Goal: Obtain resource: Download file/media

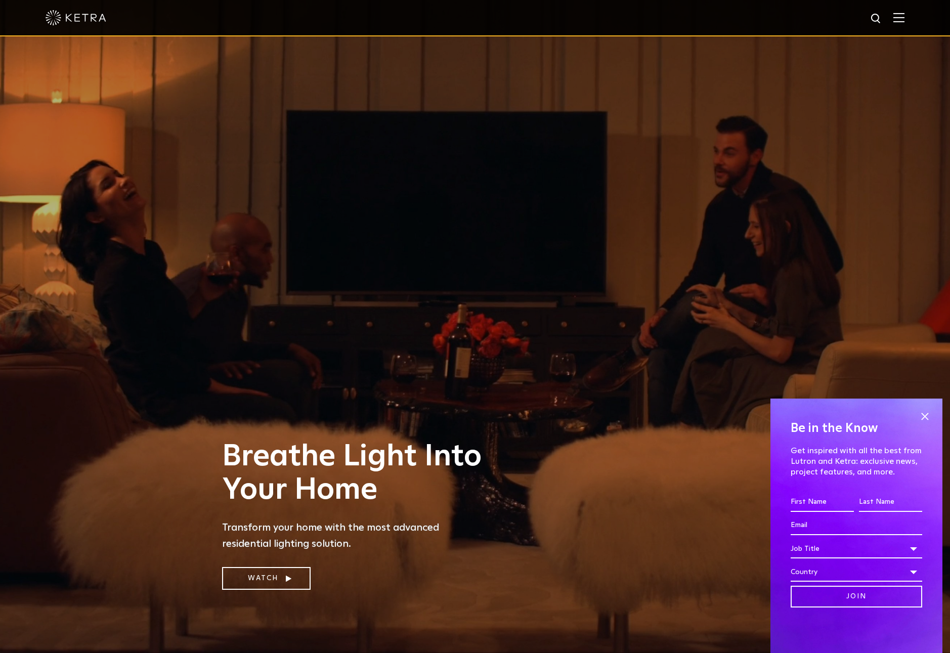
click at [85, 19] on img at bounding box center [76, 17] width 61 height 15
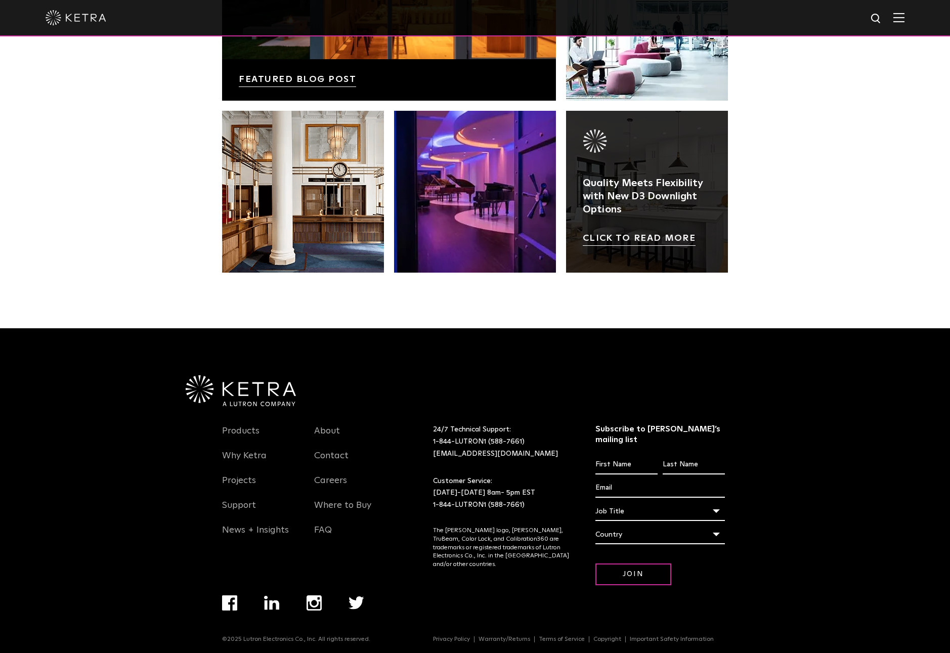
scroll to position [2127, 0]
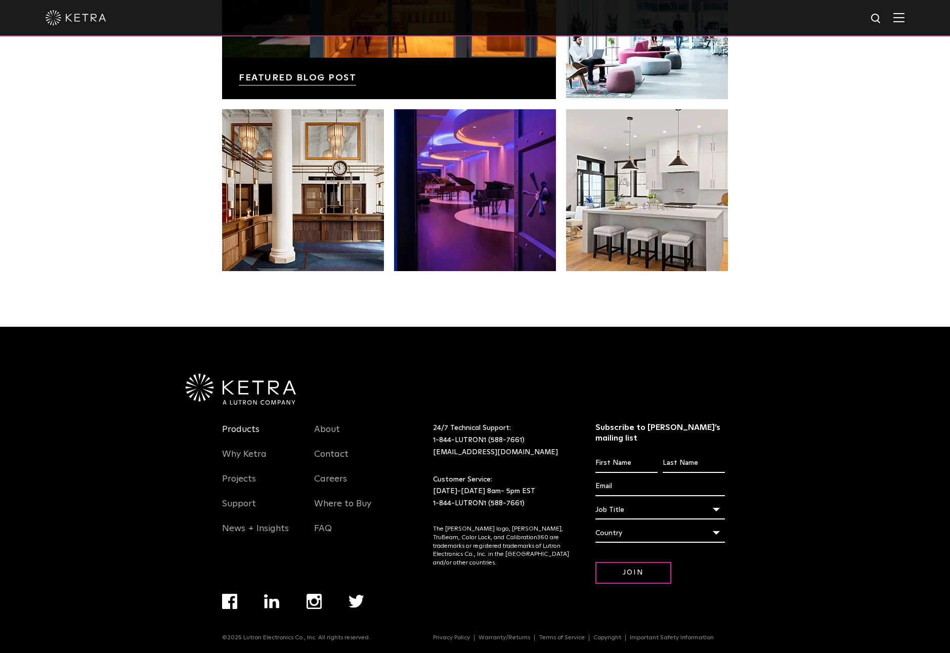
click at [246, 429] on link "Products" at bounding box center [240, 435] width 37 height 23
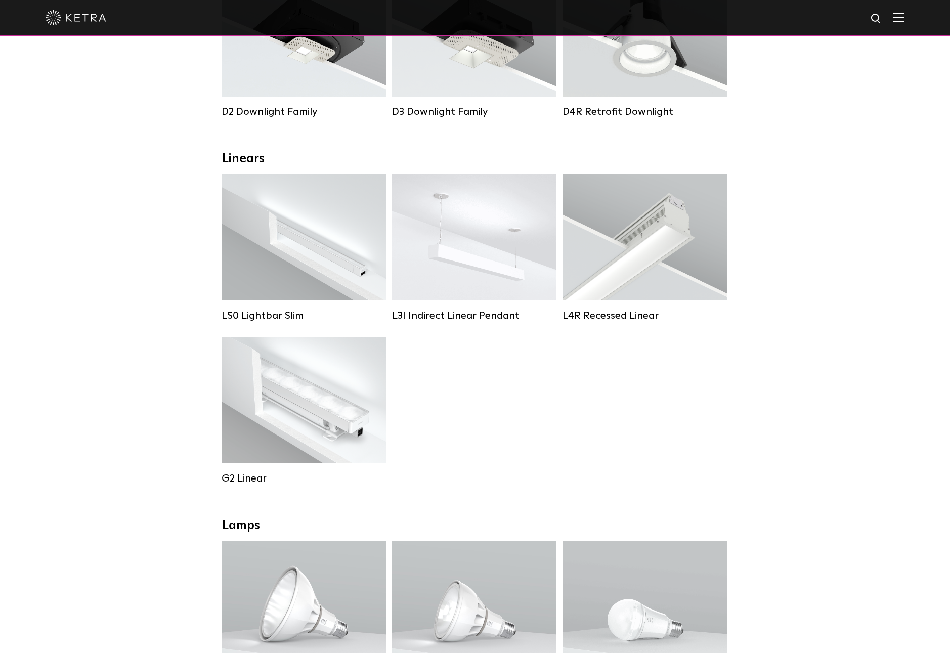
scroll to position [51, 0]
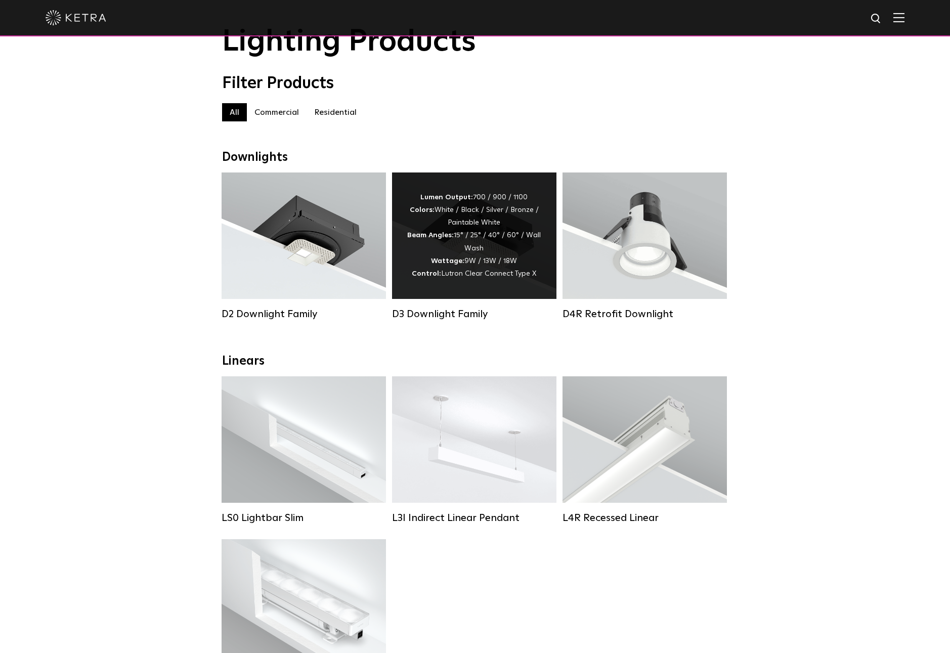
click at [495, 221] on div "Lumen Output: 700 / 900 / 1100 Colors: White / Black / Silver / Bronze / Painta…" at bounding box center [474, 235] width 134 height 89
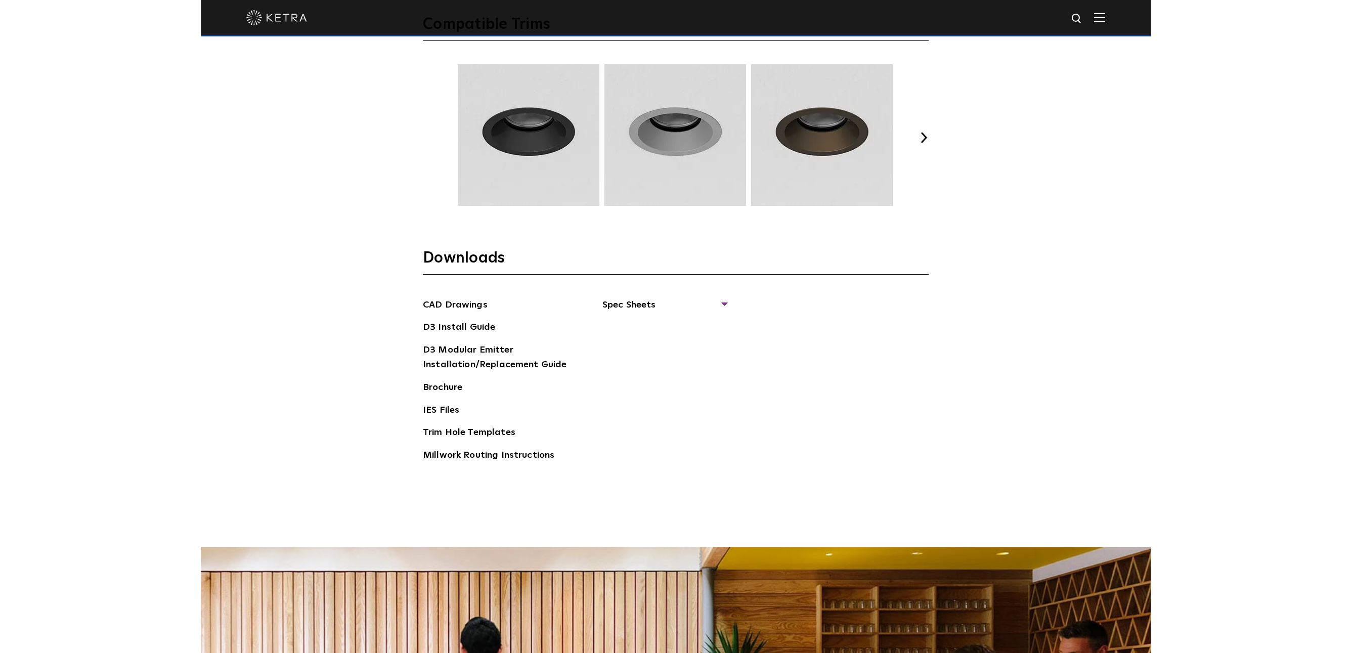
scroll to position [1720, 0]
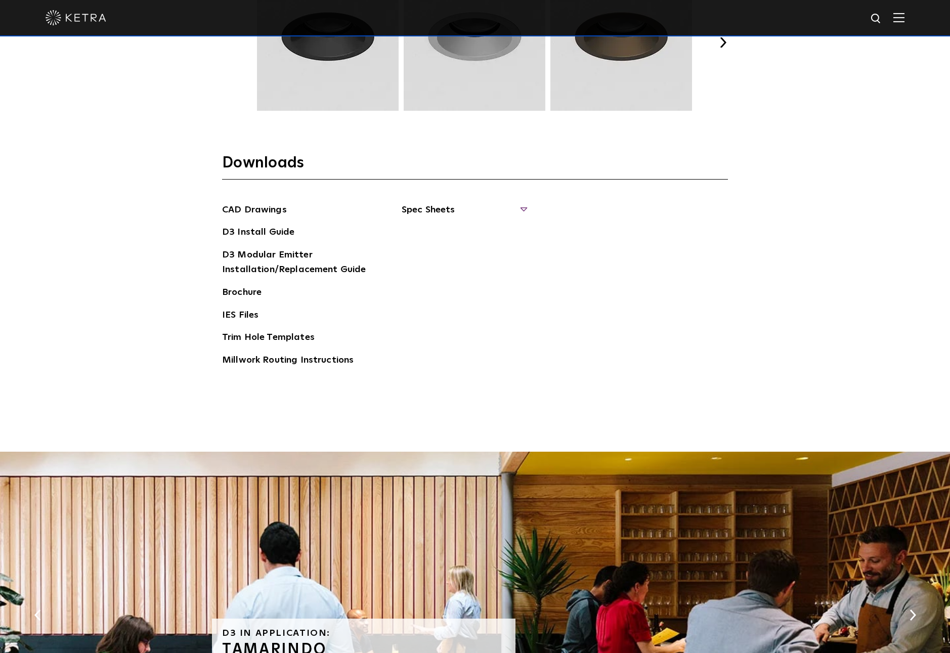
click at [454, 208] on span "Spec Sheets" at bounding box center [464, 214] width 124 height 22
click at [474, 295] on link "D3 Adjustable Square" at bounding box center [453, 296] width 79 height 11
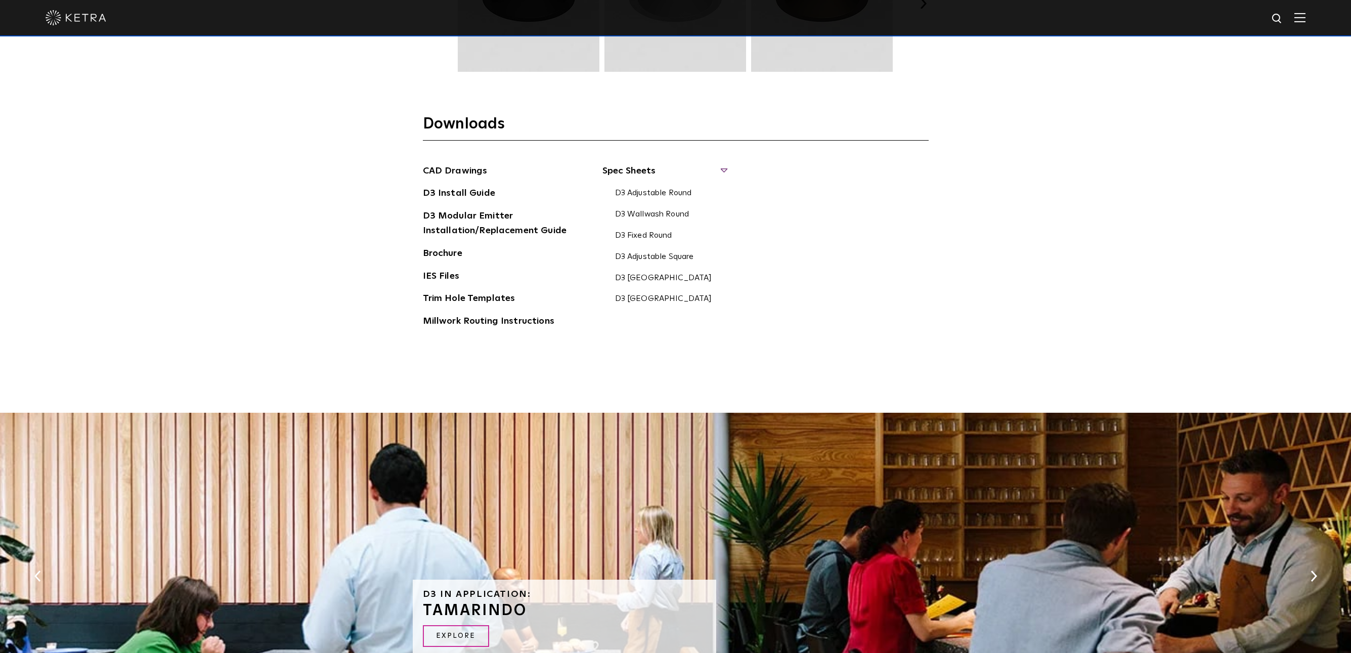
scroll to position [1770, 0]
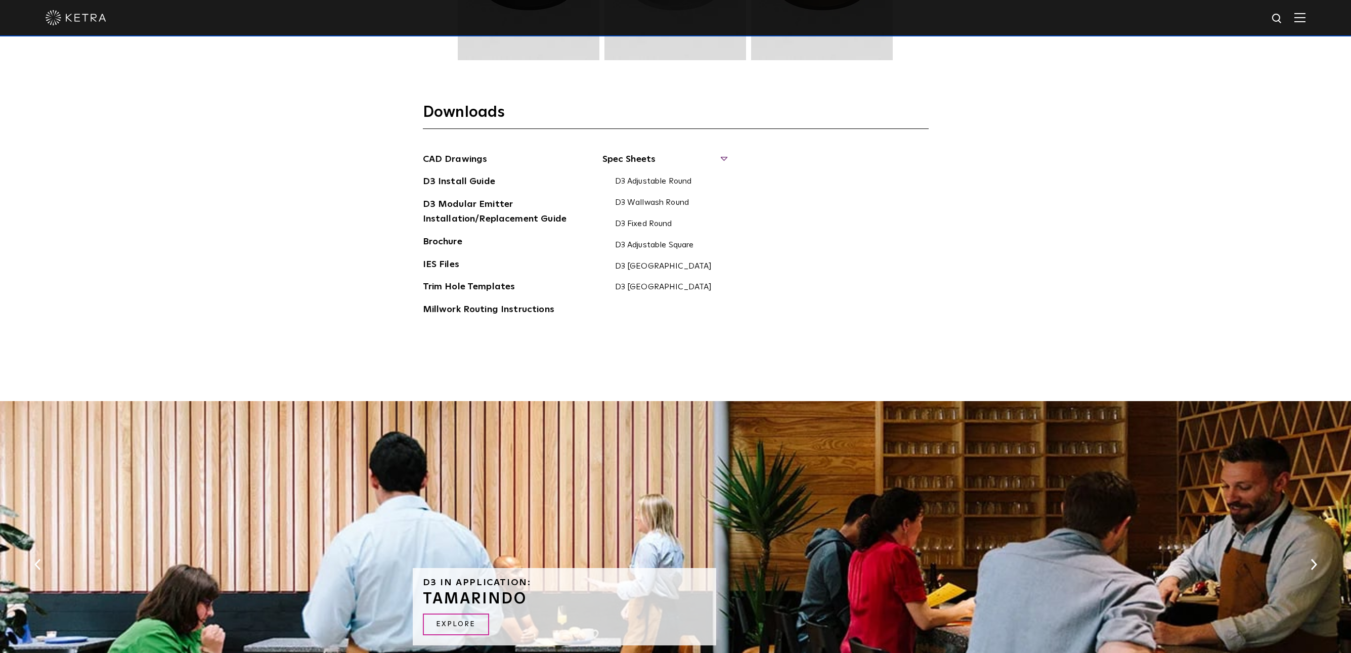
click at [830, 268] on div "CAD Drawings D3 Install Guide D3 Modular Emitter Installation/Replacement Guide…" at bounding box center [676, 238] width 506 height 173
click at [642, 285] on link "D3 Fixed Square" at bounding box center [663, 287] width 97 height 11
click at [478, 289] on link "Trim Hole Templates" at bounding box center [469, 288] width 93 height 16
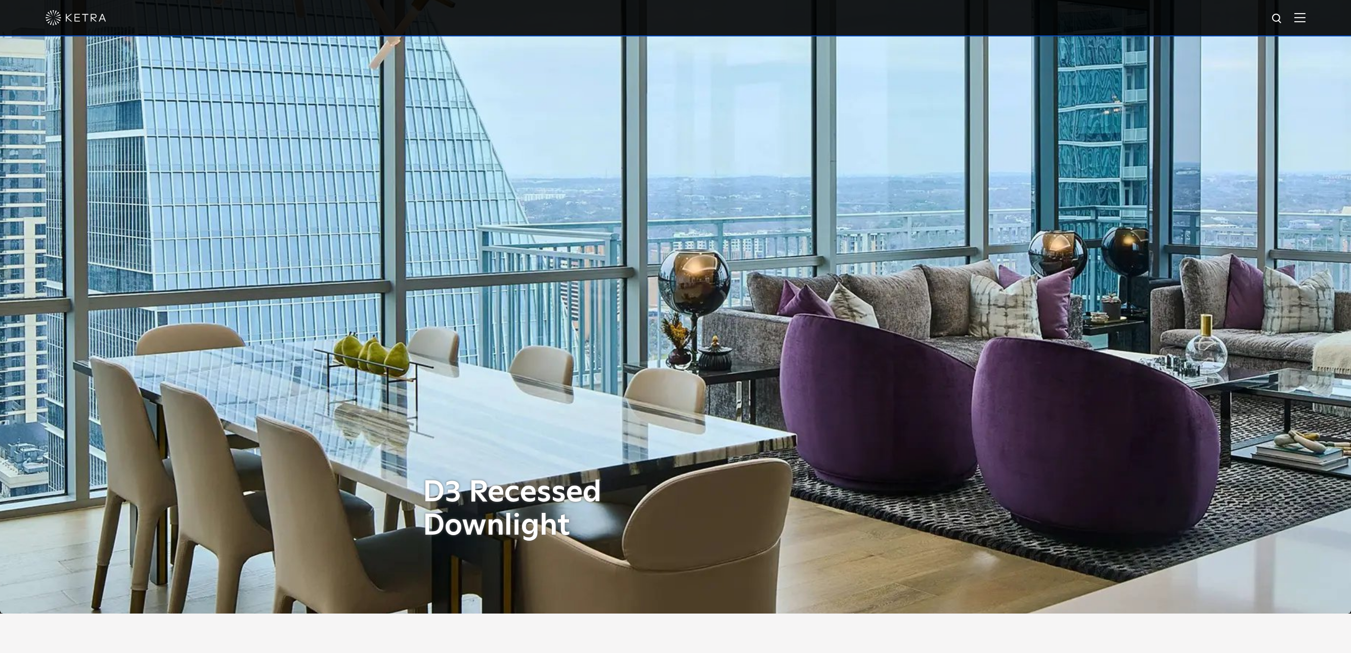
scroll to position [0, 0]
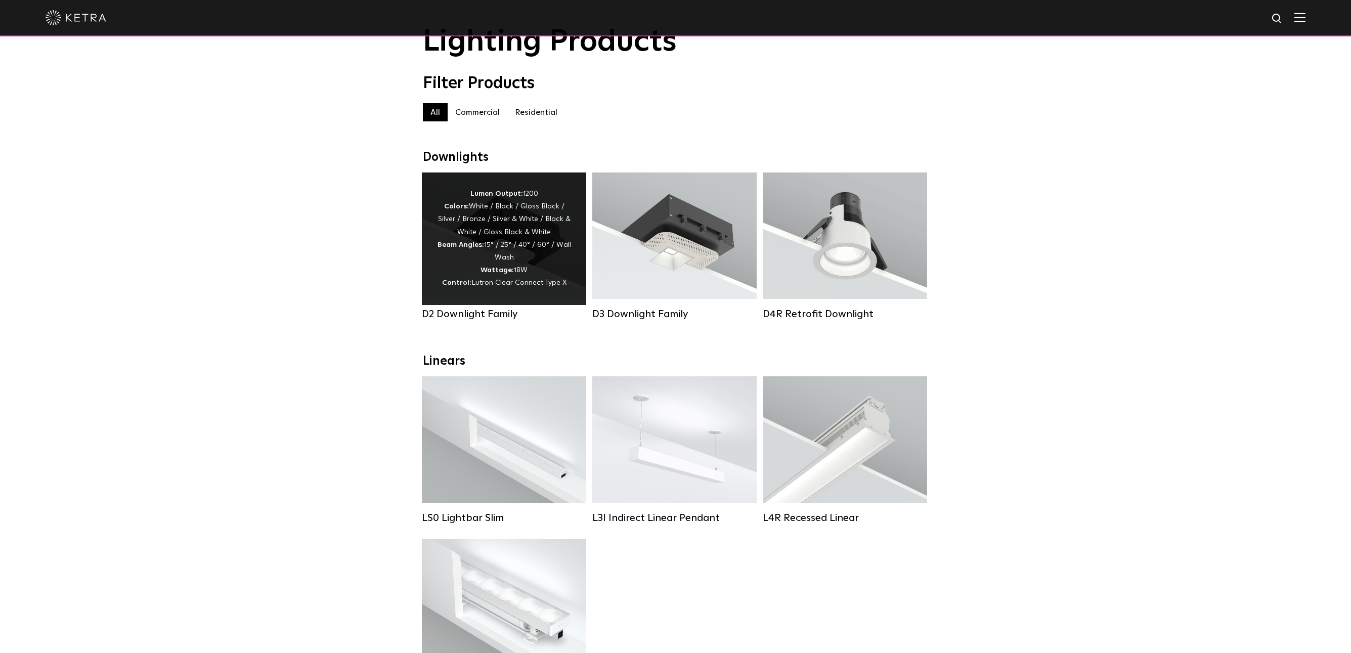
click at [517, 222] on div "Lumen Output: 1200 Colors: White / Black / Gloss Black / Silver / Bronze / Silv…" at bounding box center [504, 239] width 134 height 102
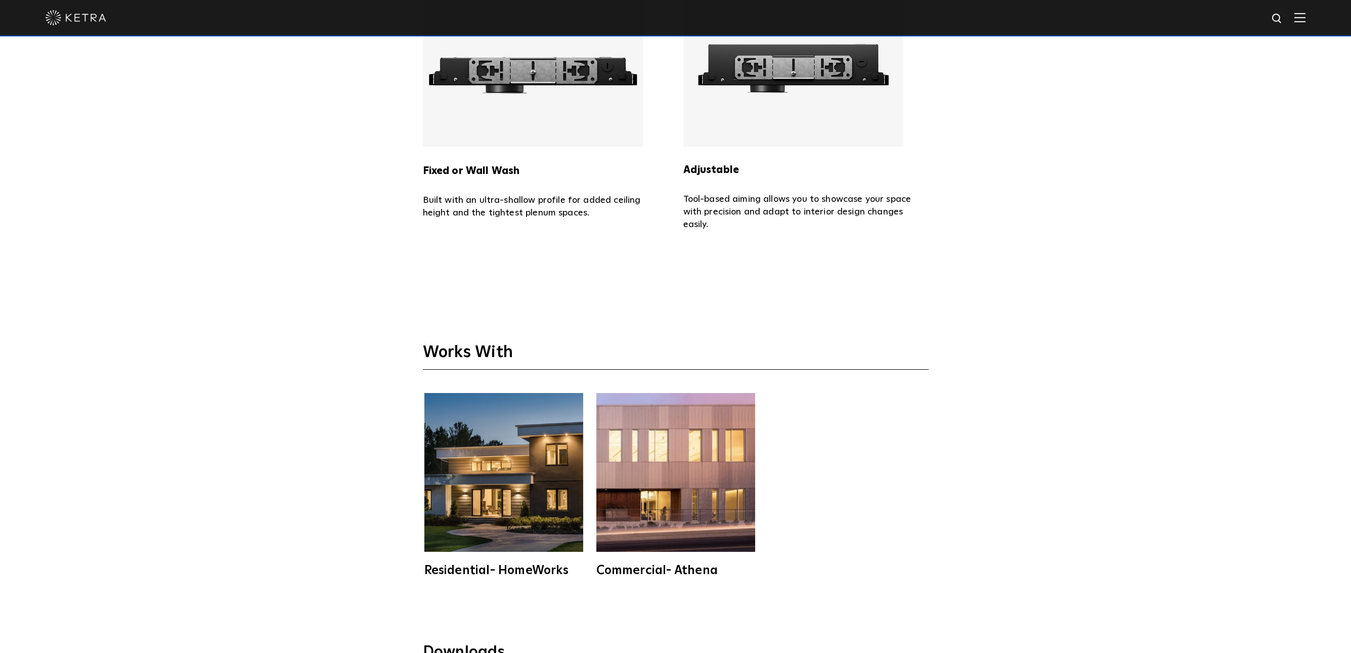
scroll to position [3439, 0]
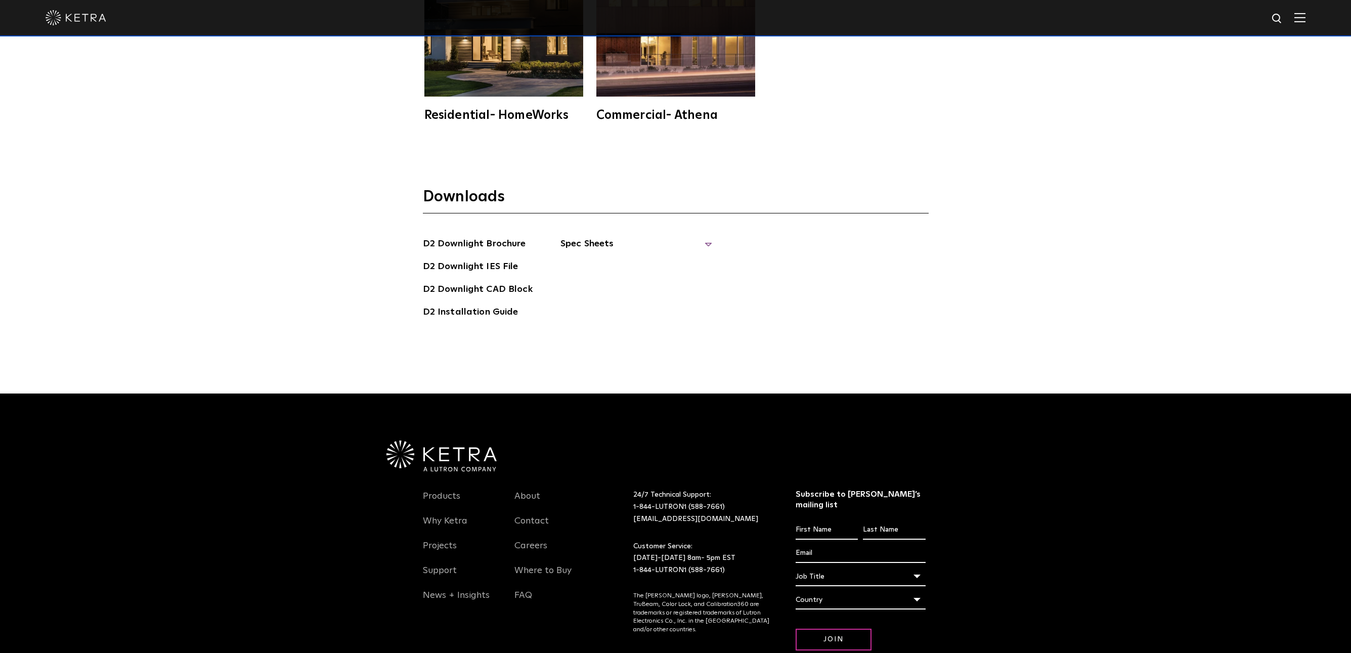
click at [582, 237] on span "Spec Sheets" at bounding box center [636, 248] width 152 height 22
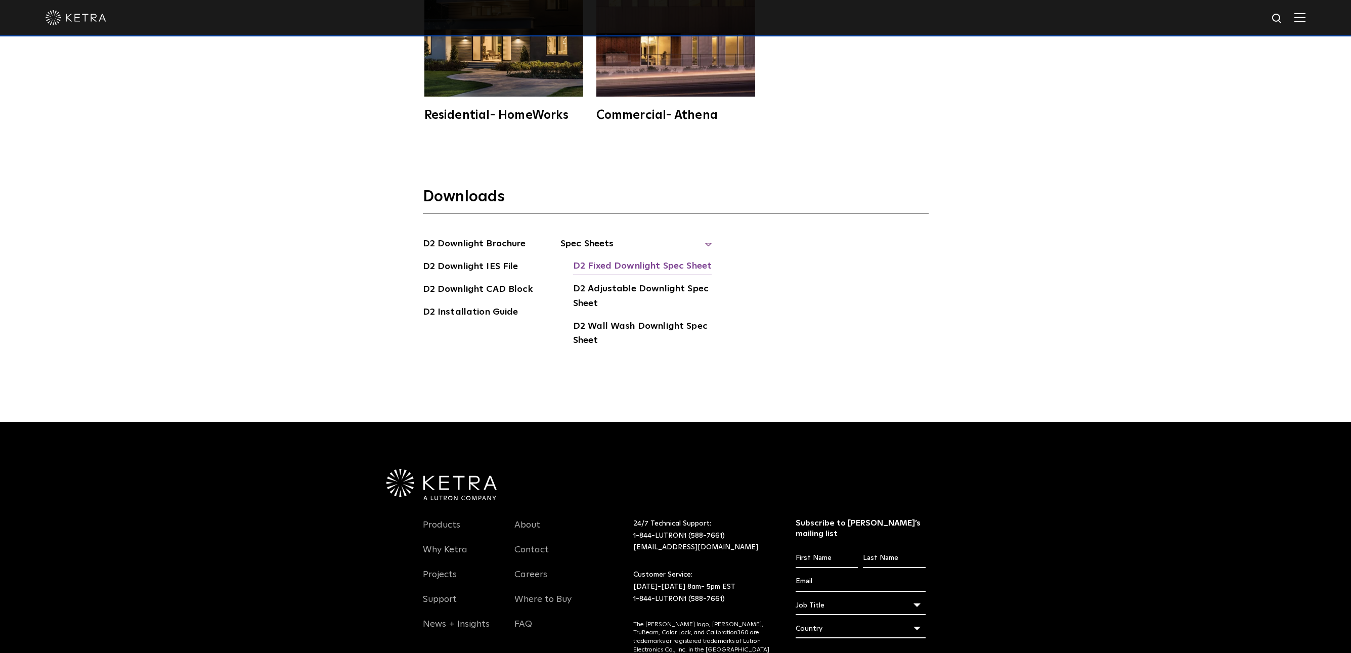
click at [635, 259] on link "D2 Fixed Downlight Spec Sheet" at bounding box center [642, 267] width 139 height 16
click at [707, 237] on span "Spec Sheets" at bounding box center [636, 248] width 152 height 22
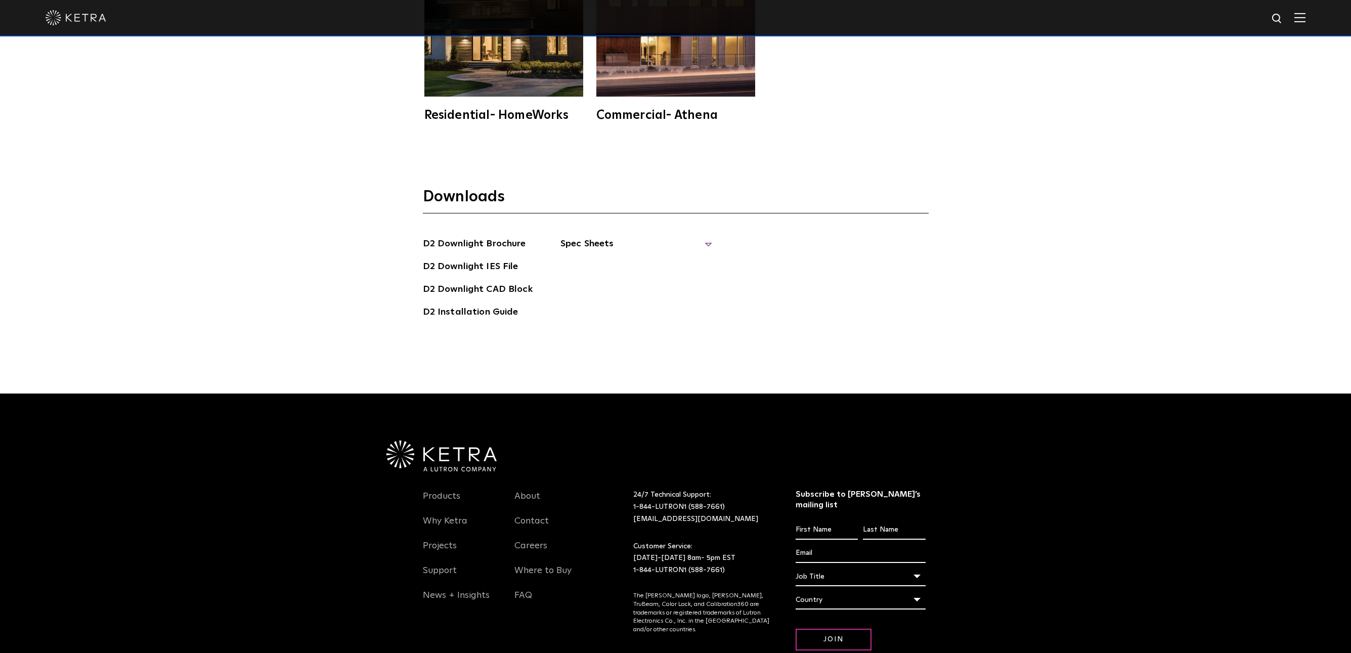
click at [707, 237] on span "Spec Sheets" at bounding box center [636, 248] width 152 height 22
